Goal: Information Seeking & Learning: Find specific fact

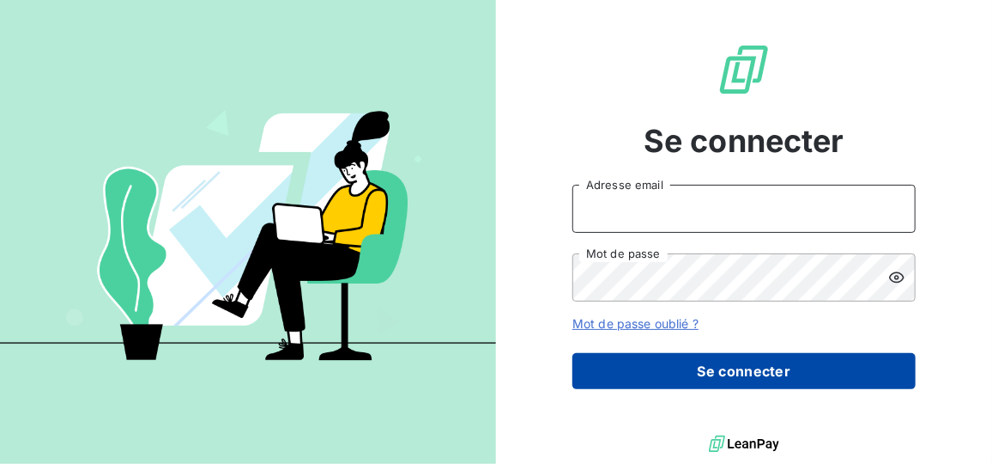
type input "Petitberghien"
click at [661, 369] on button "Se connecter" at bounding box center [744, 371] width 343 height 36
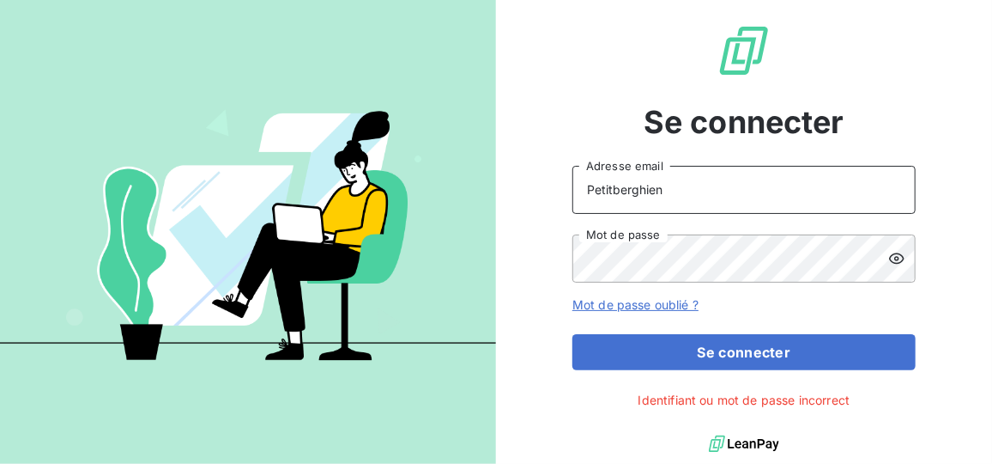
click at [665, 194] on input "Petitberghien" at bounding box center [744, 190] width 343 height 48
drag, startPoint x: 676, startPoint y: 191, endPoint x: 537, endPoint y: 212, distance: 140.6
click at [537, 212] on div "Se connecter Petitberghien Adresse email Mot de passe Mot de passe oublié ? Se …" at bounding box center [744, 215] width 496 height 431
type input "[EMAIL_ADDRESS][DOMAIN_NAME]"
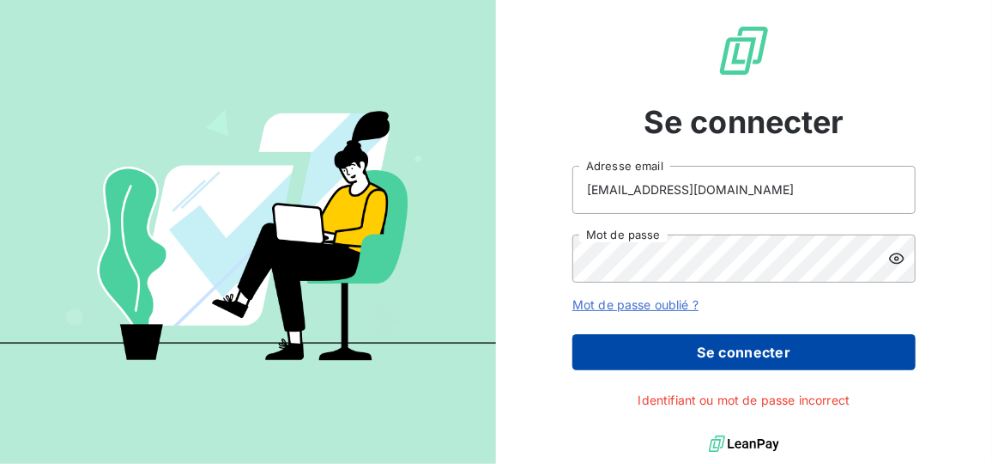
click at [651, 343] on button "Se connecter" at bounding box center [744, 352] width 343 height 36
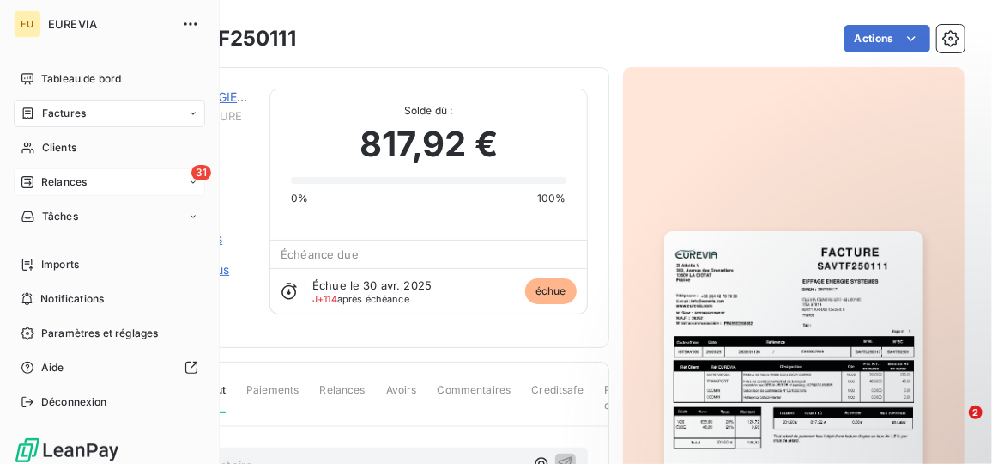
click at [85, 185] on span "Relances" at bounding box center [63, 181] width 45 height 15
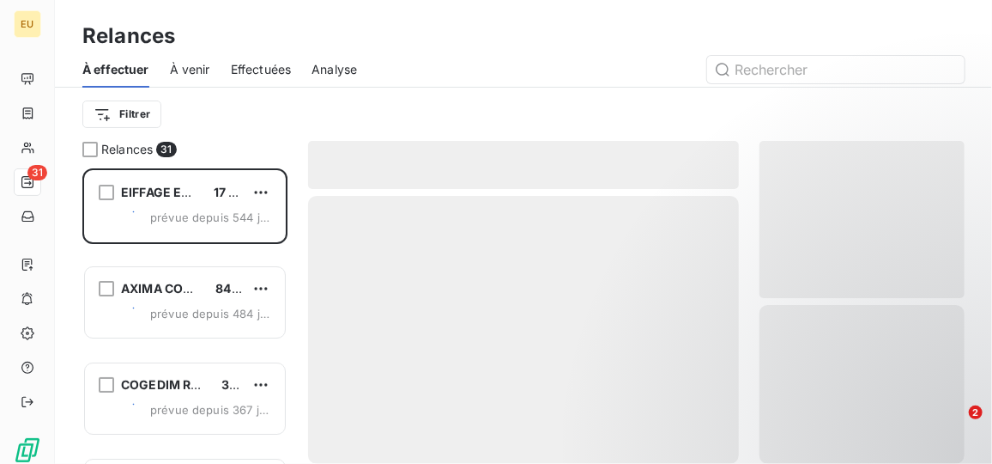
scroll to position [282, 192]
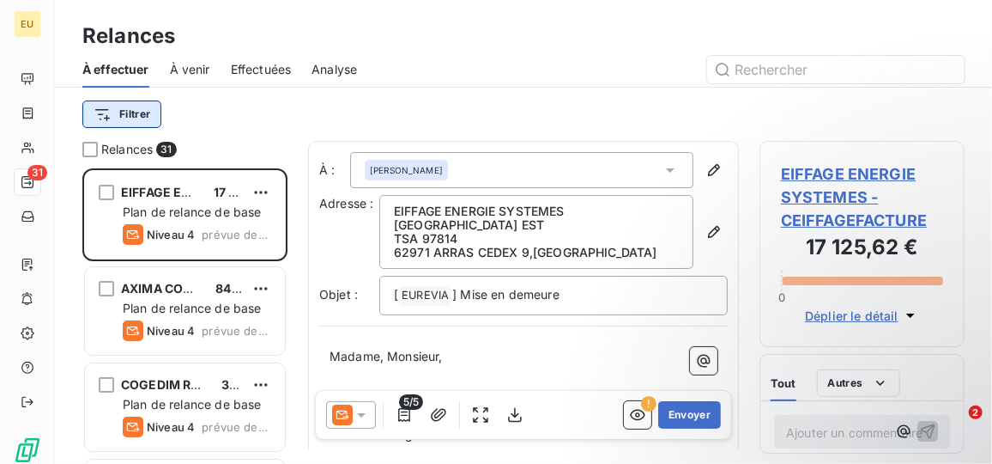
click at [140, 113] on html "EU 31 Relances À effectuer À venir Effectuées Analyse Filtrer Relances 31 EIFFA…" at bounding box center [496, 232] width 992 height 464
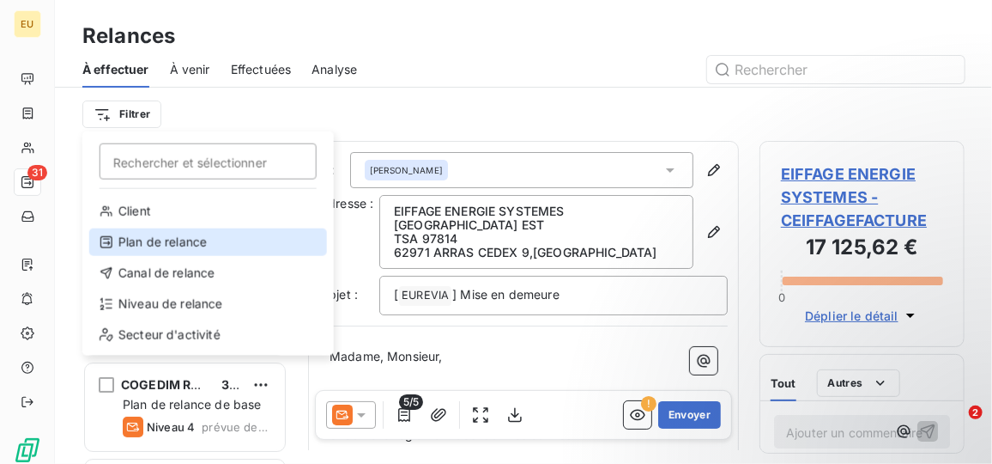
click at [148, 241] on div "Plan de relance" at bounding box center [208, 241] width 238 height 27
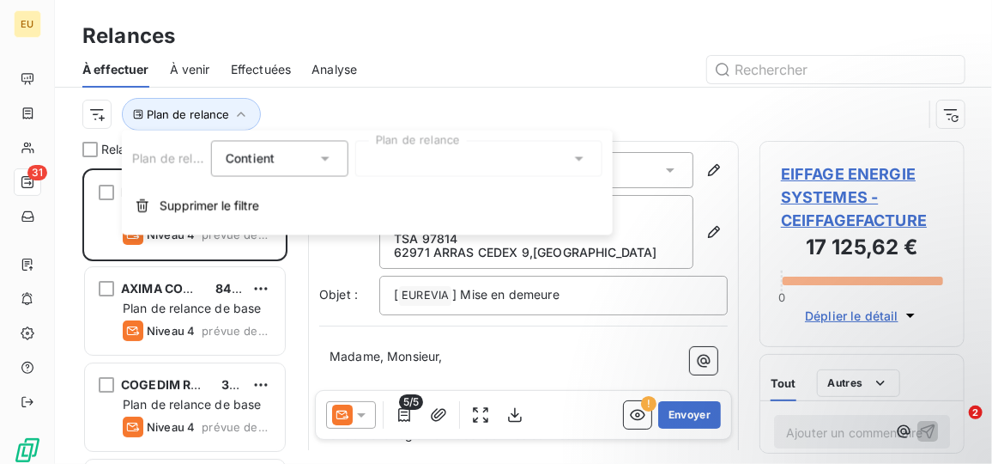
click at [278, 150] on div "Contient is" at bounding box center [271, 158] width 91 height 24
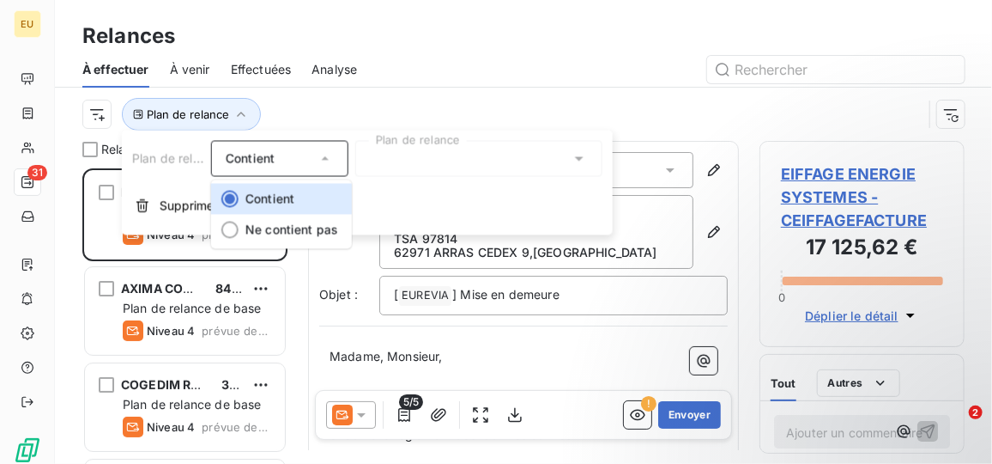
click at [389, 88] on div "Plan de relance" at bounding box center [523, 114] width 882 height 53
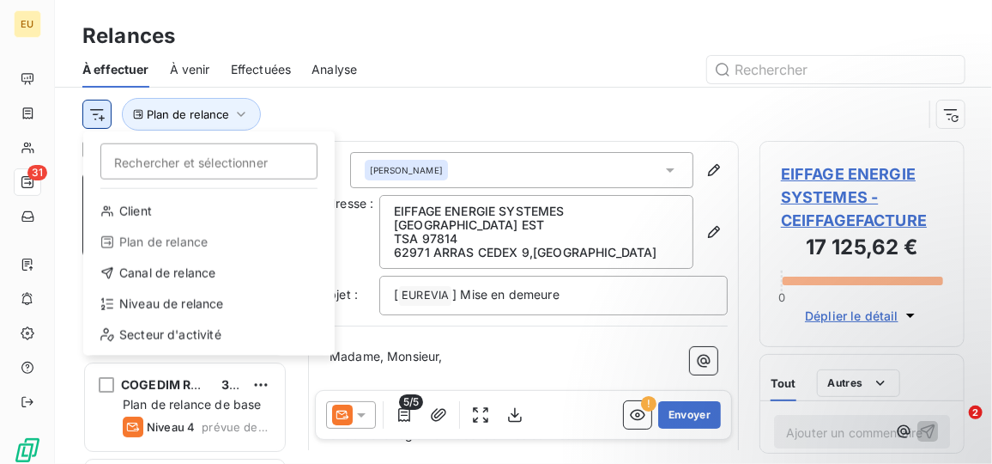
click at [94, 112] on html "EU 31 Relances À effectuer À venir Effectuées Analyse Rechercher et sélectionne…" at bounding box center [496, 232] width 992 height 464
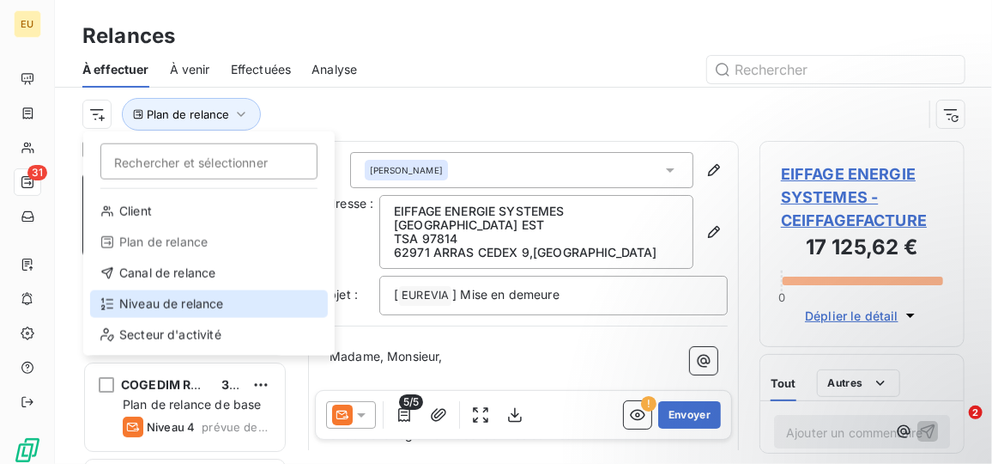
click at [117, 305] on div "Niveau de relance" at bounding box center [209, 303] width 238 height 27
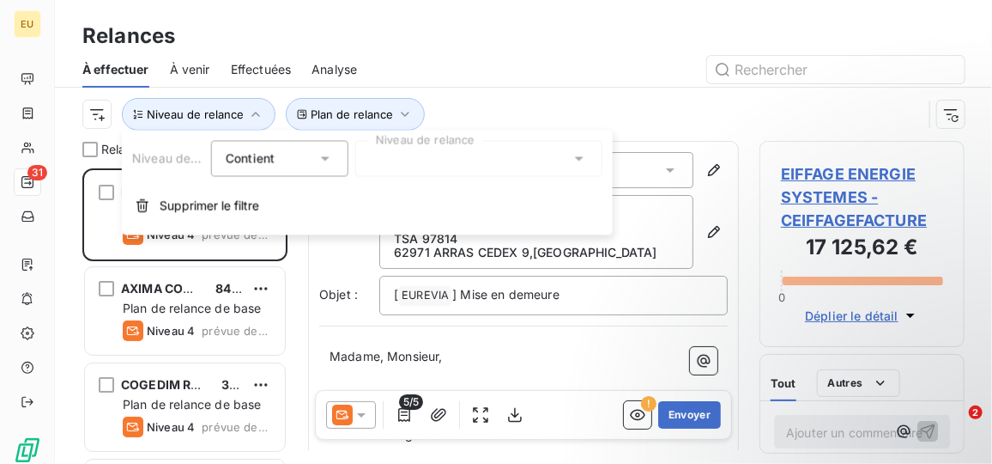
click at [315, 168] on div "Contient is" at bounding box center [271, 158] width 91 height 24
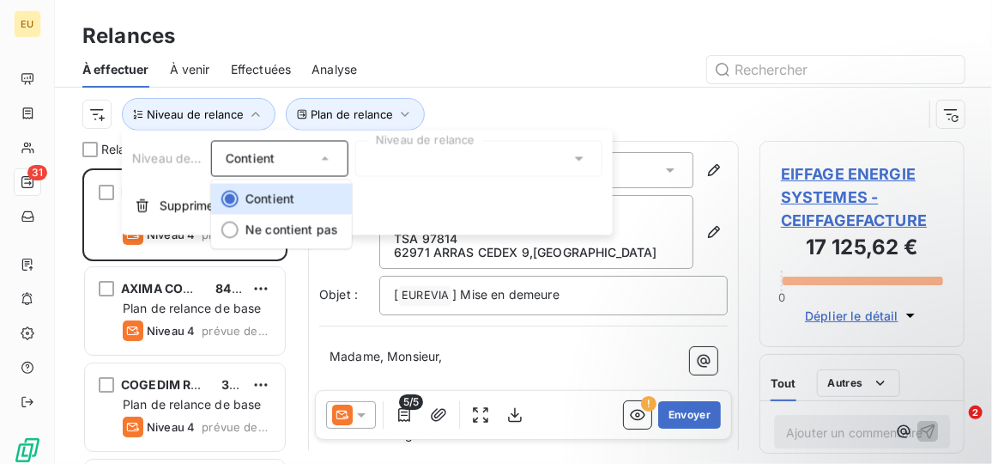
click at [337, 160] on div "Contient" at bounding box center [279, 159] width 137 height 36
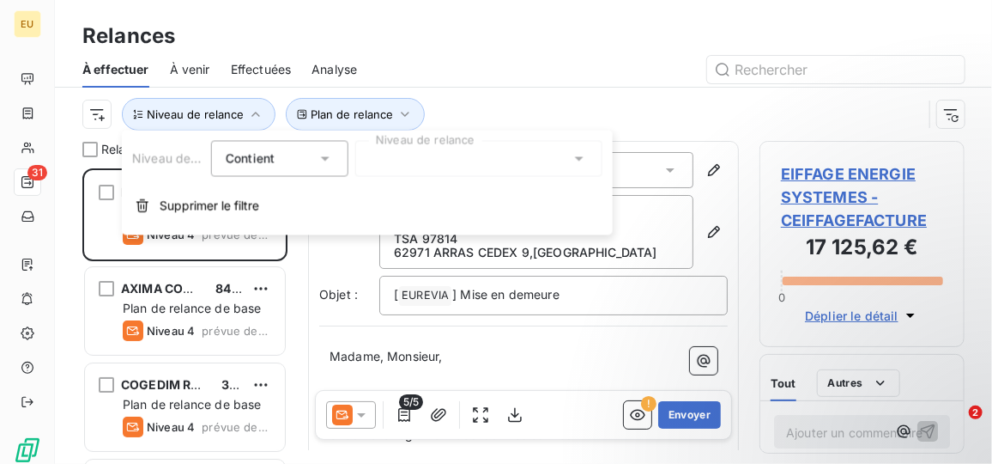
click at [464, 176] on div at bounding box center [478, 159] width 247 height 36
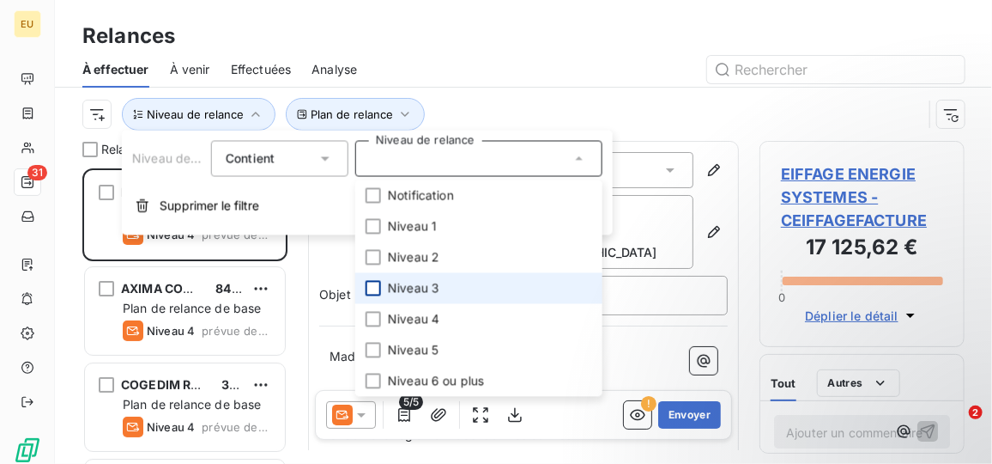
click at [374, 288] on div at bounding box center [373, 288] width 15 height 15
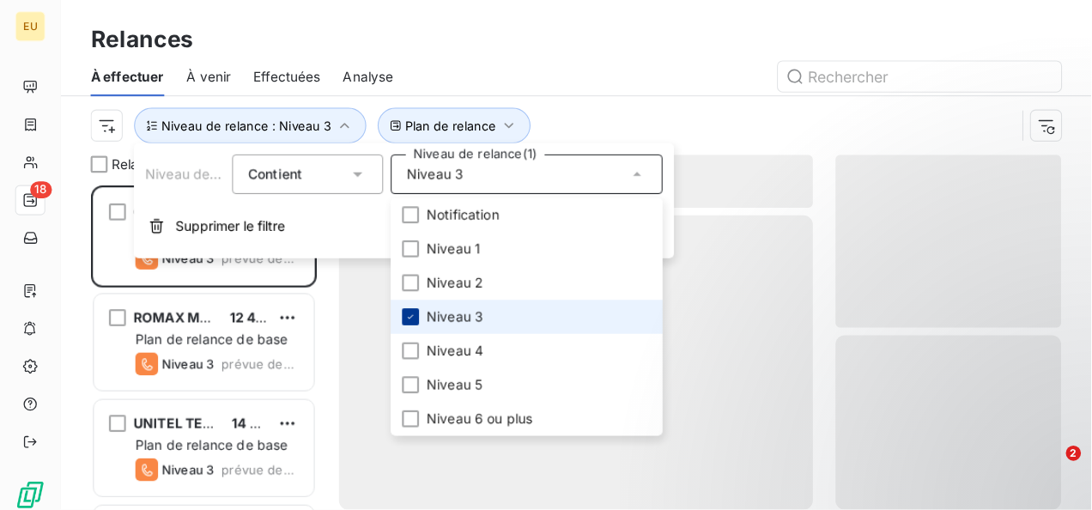
scroll to position [282, 192]
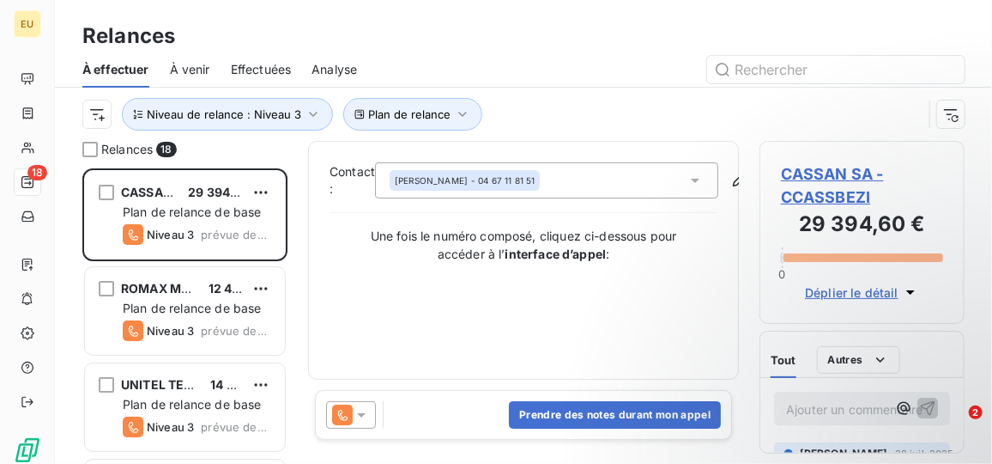
click at [597, 105] on div "Plan de relance Niveau de relance : Niveau 3" at bounding box center [502, 114] width 840 height 33
click at [94, 118] on html "EU 18 Relances À effectuer À venir Effectuées Analyse Plan de relance Niveau de…" at bounding box center [496, 232] width 992 height 464
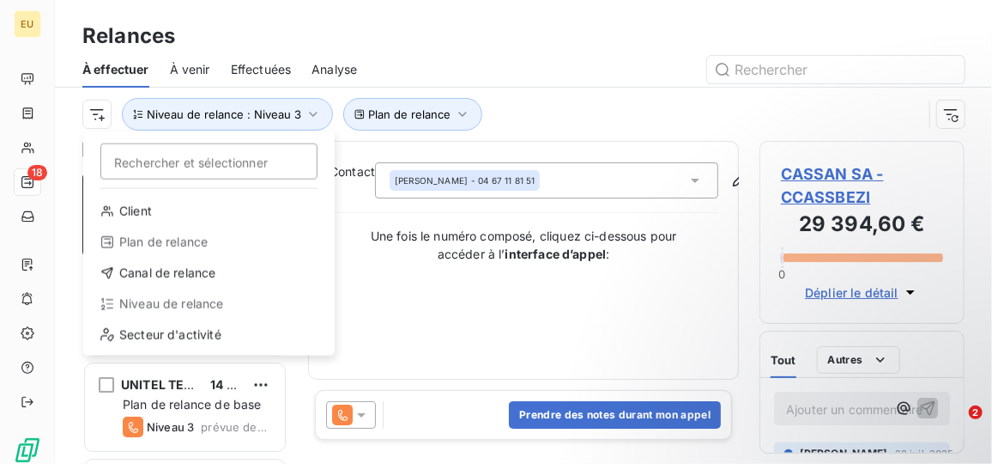
click at [571, 91] on html "EU 18 Relances À effectuer À venir Effectuées Analyse Rechercher et sélectionne…" at bounding box center [496, 232] width 992 height 464
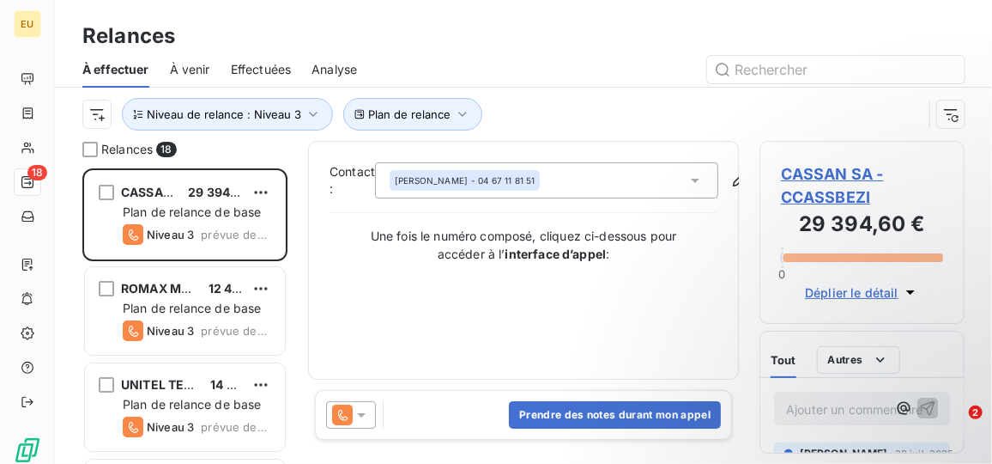
drag, startPoint x: 992, startPoint y: 65, endPoint x: 989, endPoint y: 136, distance: 70.4
click at [989, 136] on div "À effectuer À venir Effectuées Analyse Plan de relance Niveau de relance : Nive…" at bounding box center [523, 96] width 937 height 89
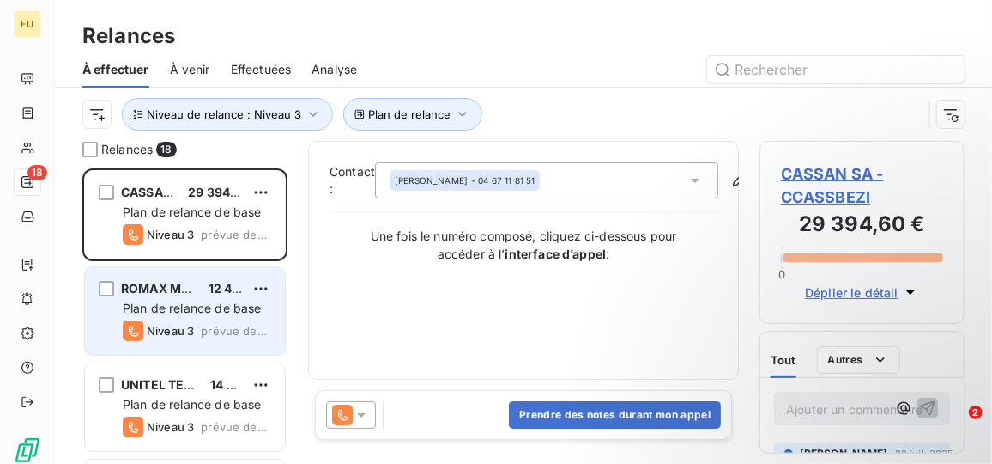
click at [143, 312] on span "Plan de relance de base" at bounding box center [192, 307] width 138 height 15
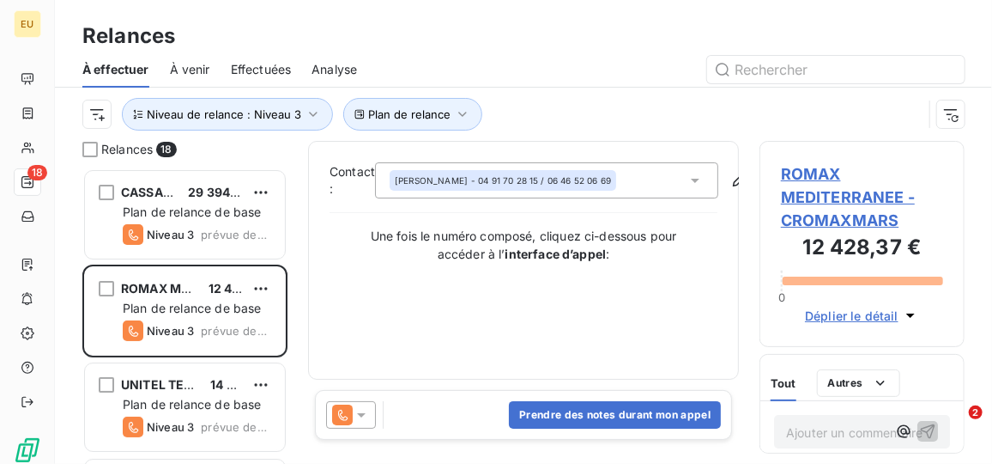
click at [870, 310] on span "Déplier le détail" at bounding box center [852, 315] width 94 height 18
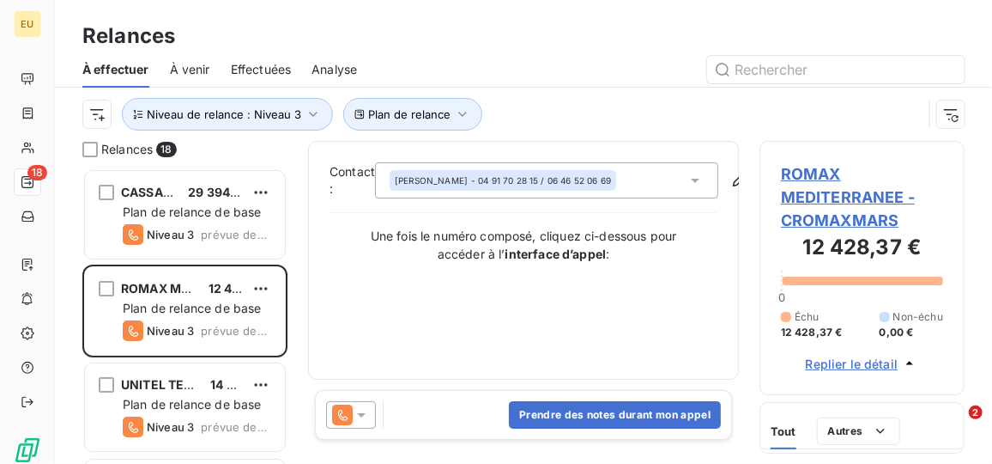
click at [984, 223] on div "Relances 18 CASSAN SA 29 394,60 € Plan de relance de base Niveau 3 prévue depui…" at bounding box center [523, 302] width 937 height 323
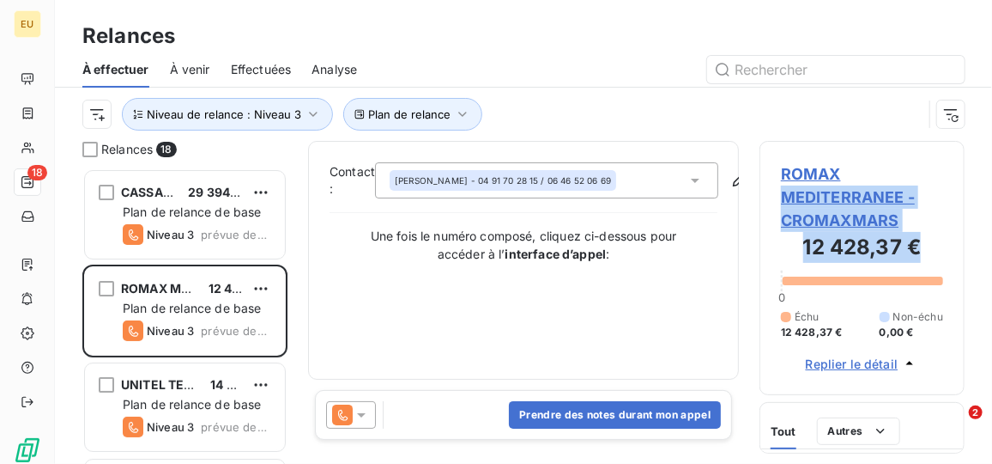
drag, startPoint x: 972, startPoint y: 143, endPoint x: 970, endPoint y: 250, distance: 106.5
click at [970, 250] on div "Relances 18 CASSAN SA 29 394,60 € Plan de relance de base Niveau 3 prévue depui…" at bounding box center [523, 302] width 937 height 323
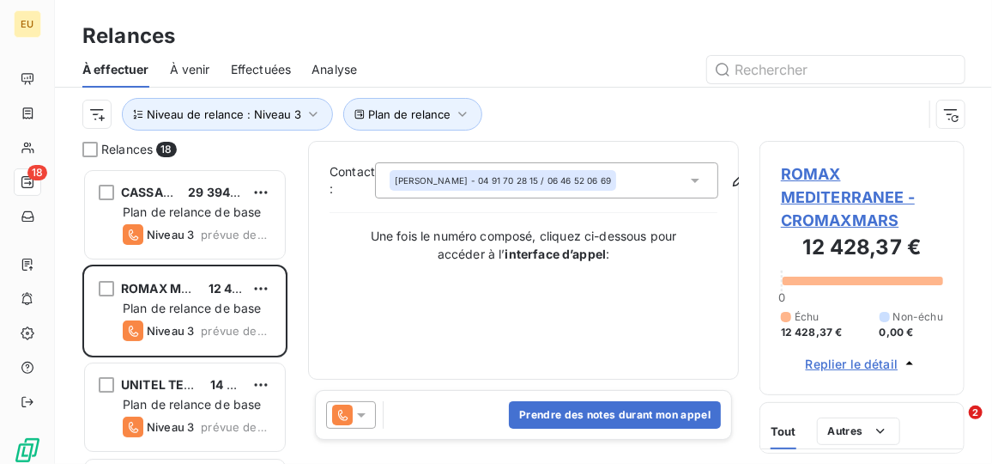
drag, startPoint x: 970, startPoint y: 250, endPoint x: 964, endPoint y: 285, distance: 35.7
click at [964, 285] on div "ROMAX MEDITERRANEE - CROMAXMARS 12 428,37 € 0 Échu 12 428,37 € Non-échu 0,00 € …" at bounding box center [862, 268] width 205 height 254
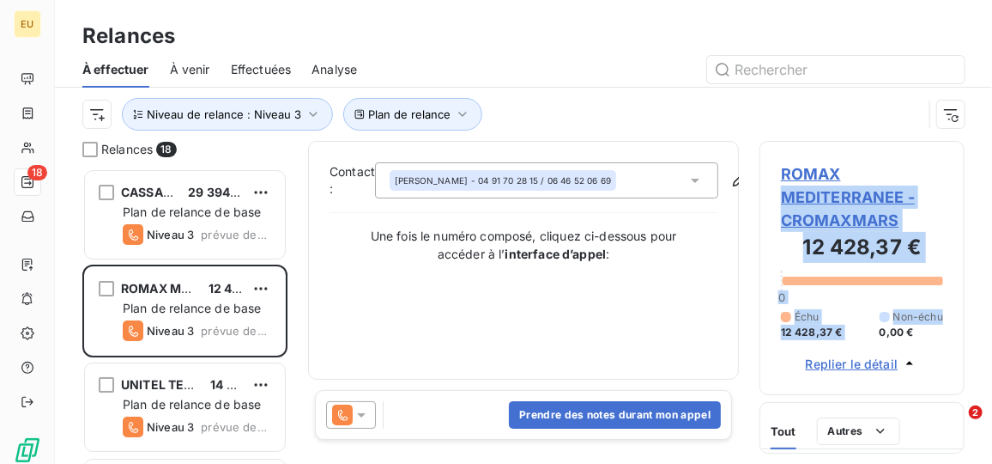
drag, startPoint x: 992, startPoint y: 180, endPoint x: 995, endPoint y: 298, distance: 117.7
click at [992, 298] on html "EU 18 Relances À effectuer À venir Effectuées Analyse Plan de relance Niveau de…" at bounding box center [496, 232] width 992 height 464
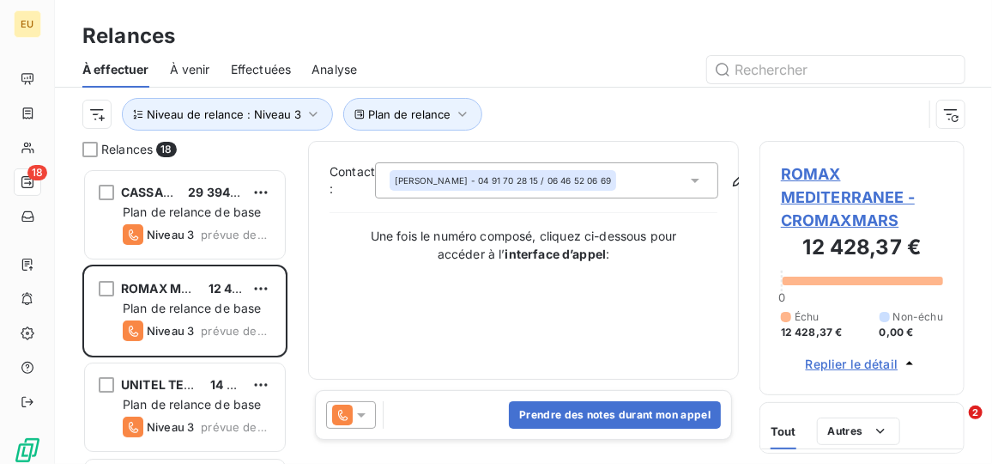
click at [615, 306] on div "Contact : Laura AMASIALIAN - 04 91 70 28 15 / 06 46 52 06 69 Une fois le numéro…" at bounding box center [524, 260] width 388 height 196
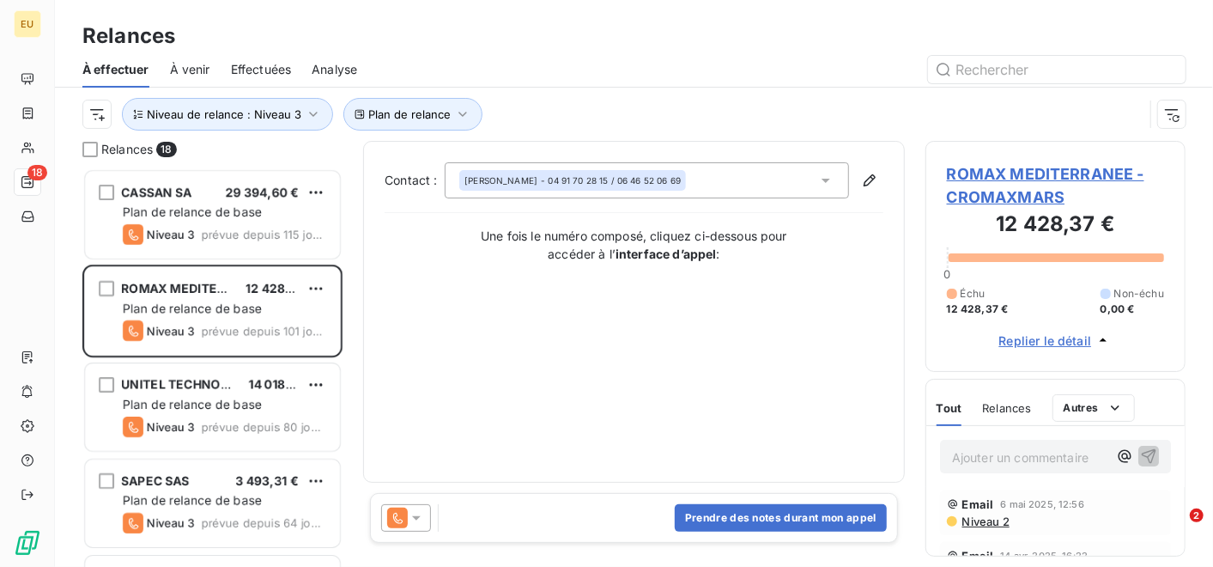
click at [992, 341] on span "Replier le détail" at bounding box center [1045, 340] width 93 height 18
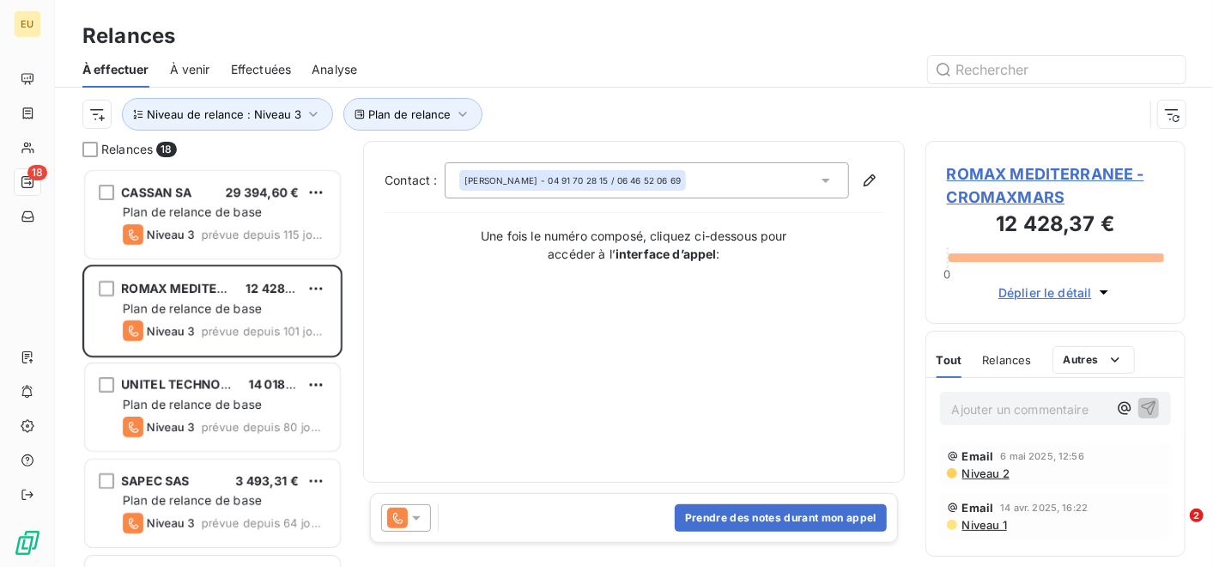
click at [992, 294] on span "Déplier le détail" at bounding box center [1045, 292] width 94 height 18
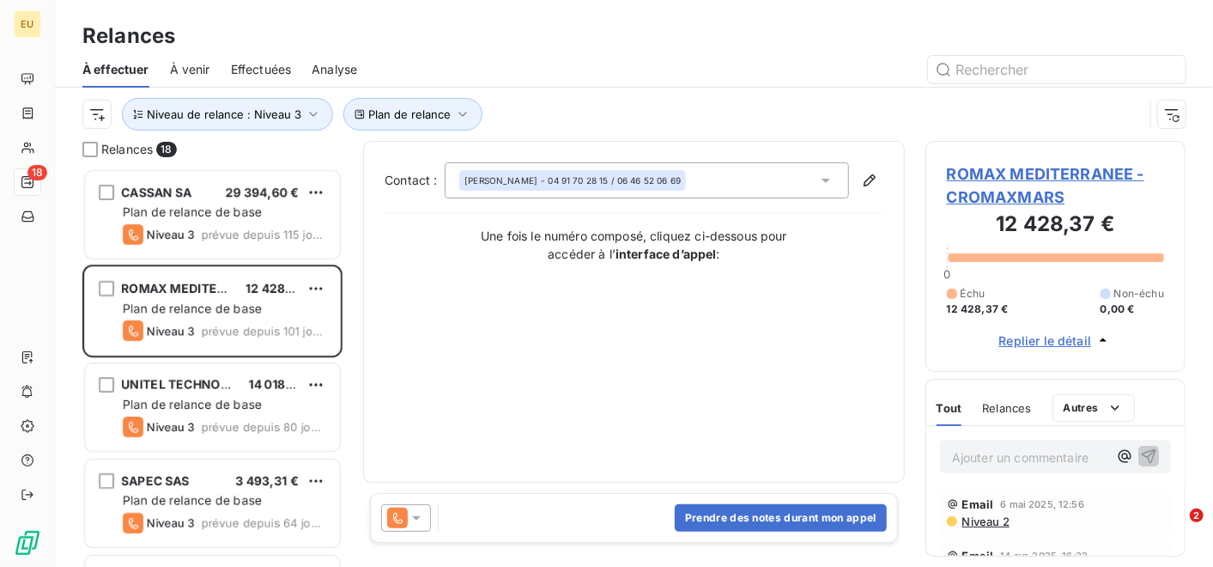
click at [992, 191] on span "ROMAX MEDITERRANEE - CROMAXMARS" at bounding box center [1055, 185] width 217 height 46
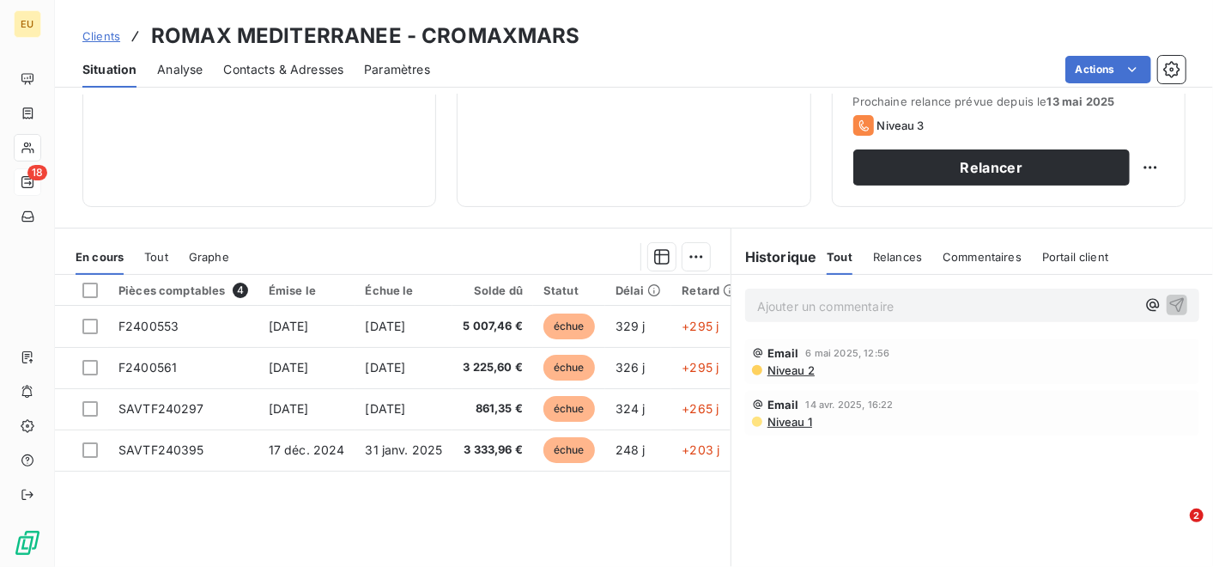
scroll to position [259, 0]
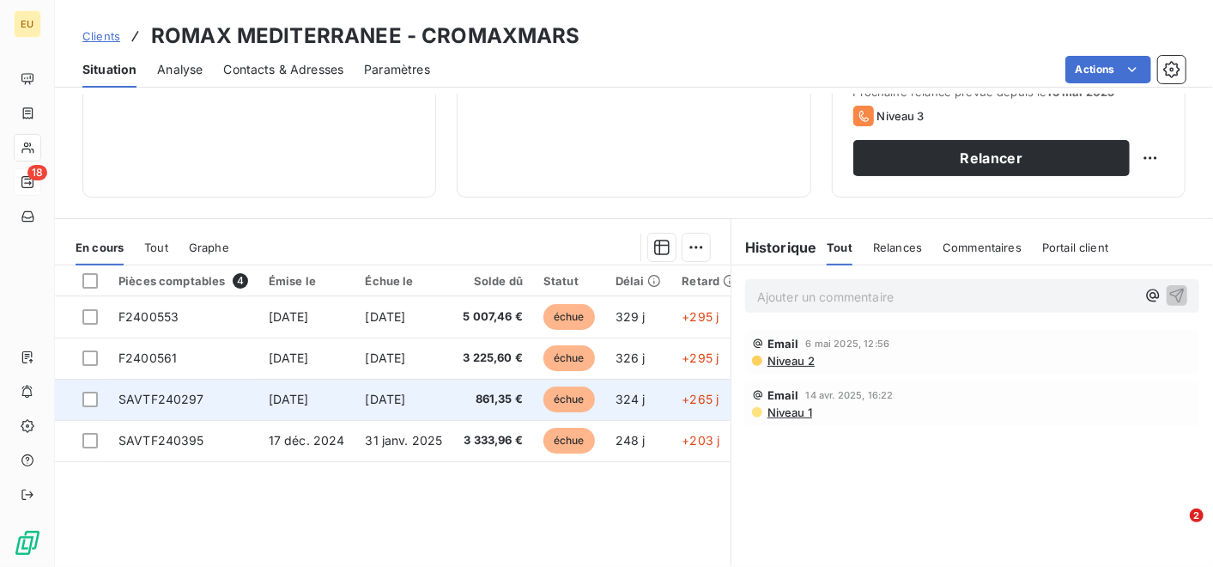
click at [167, 395] on span "SAVTF240297" at bounding box center [161, 398] width 86 height 15
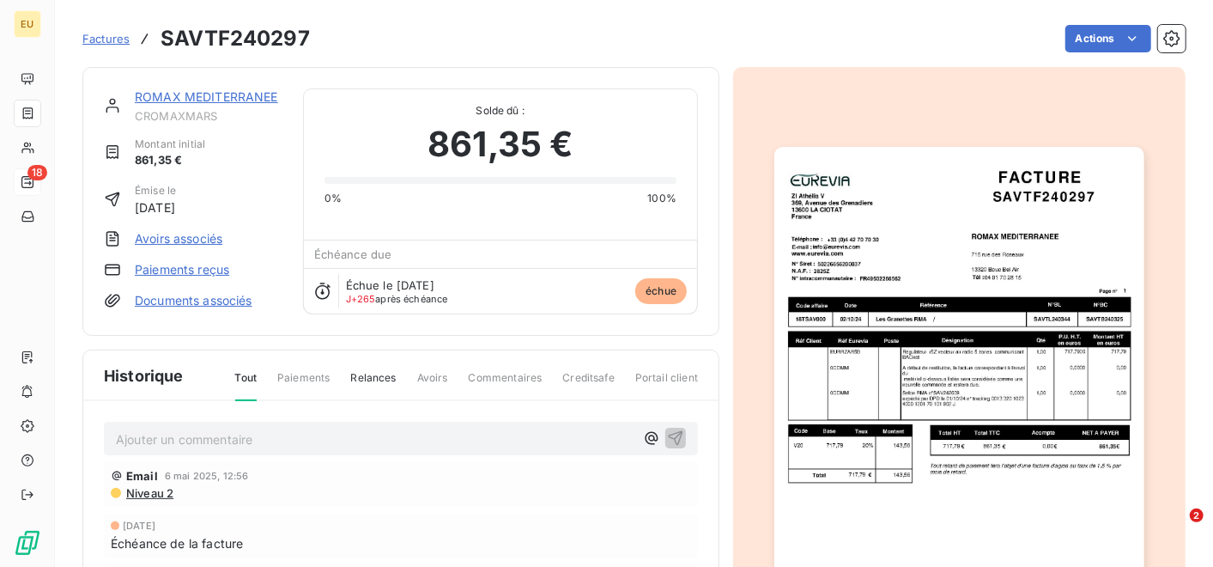
click at [355, 373] on span "Relances" at bounding box center [372, 384] width 45 height 29
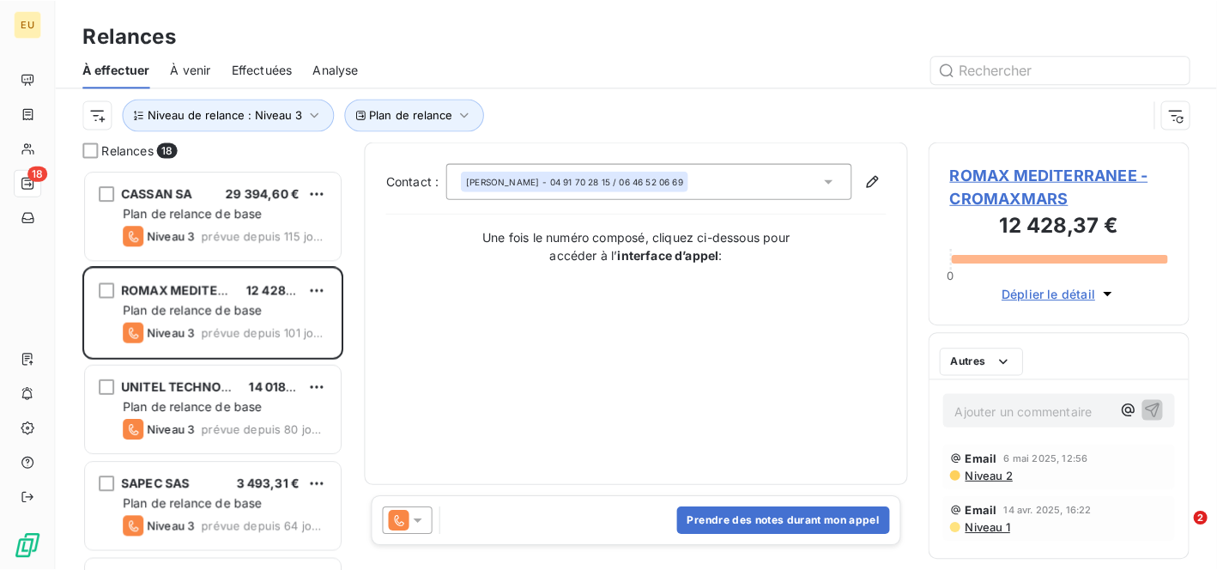
scroll to position [384, 245]
click at [509, 463] on div "Prendre des notes durant mon appel" at bounding box center [634, 518] width 528 height 50
